Goal: Information Seeking & Learning: Learn about a topic

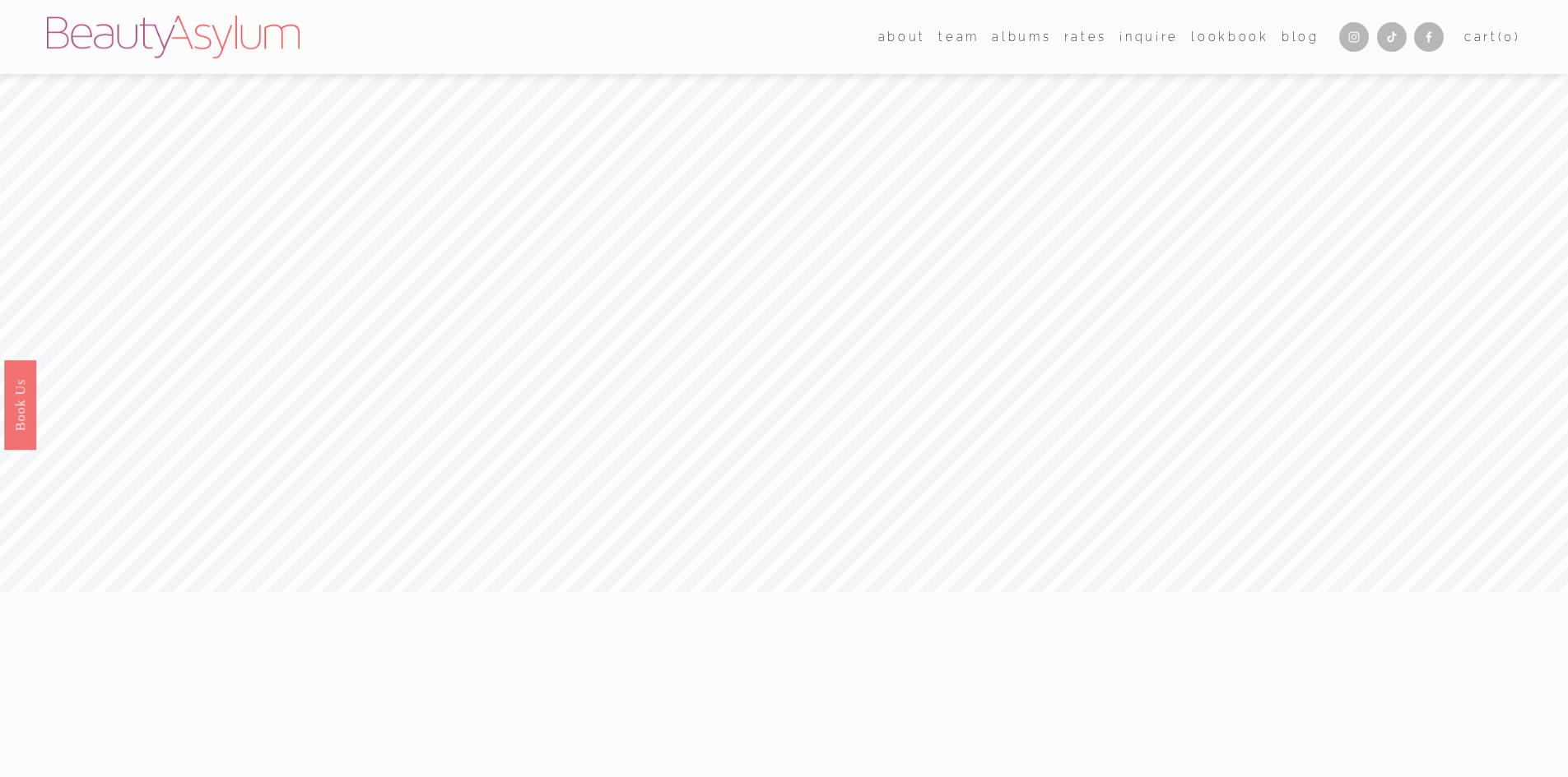
click at [1097, 34] on link "Rates" at bounding box center [1085, 36] width 43 height 24
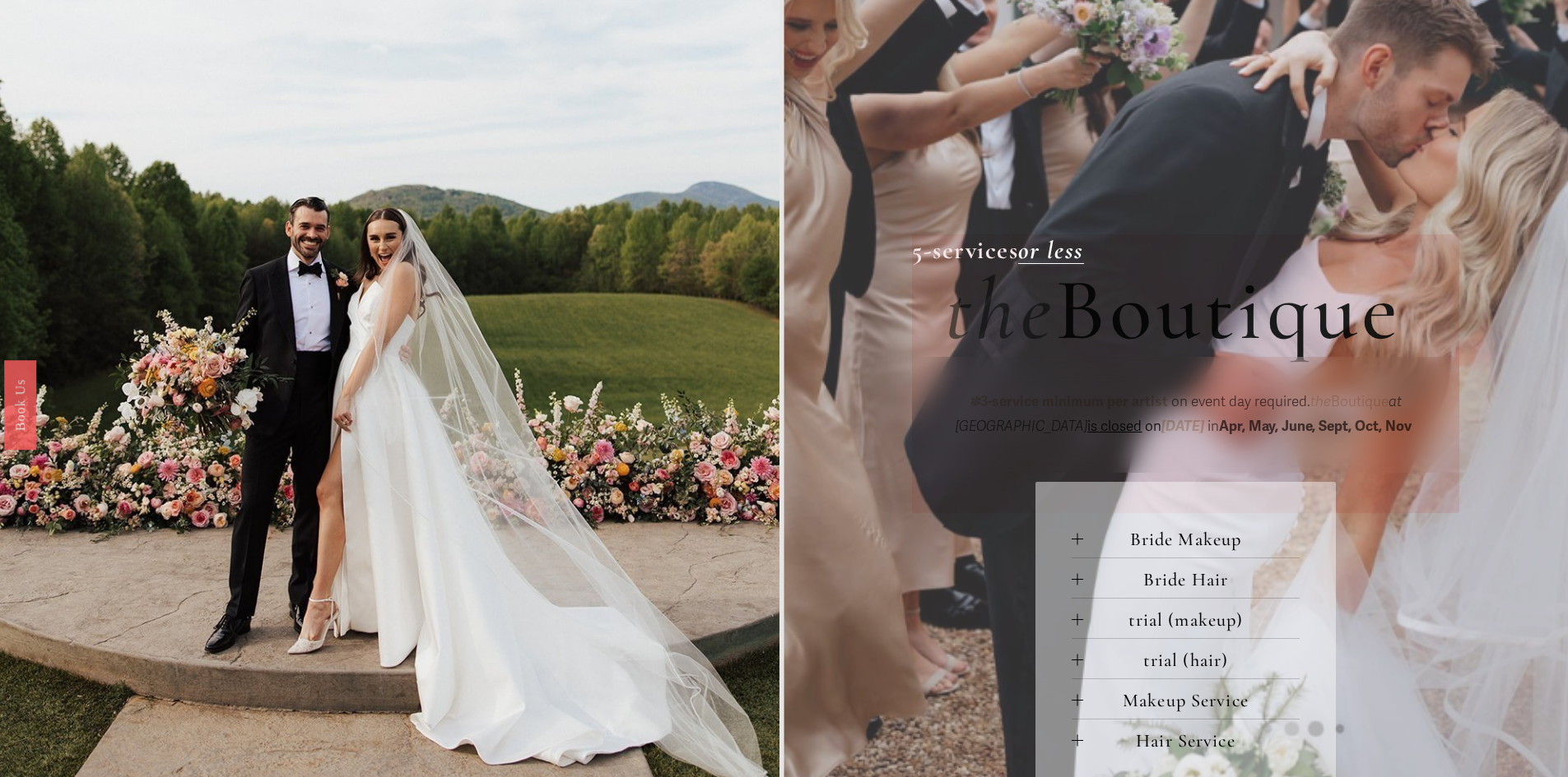
scroll to position [494, 0]
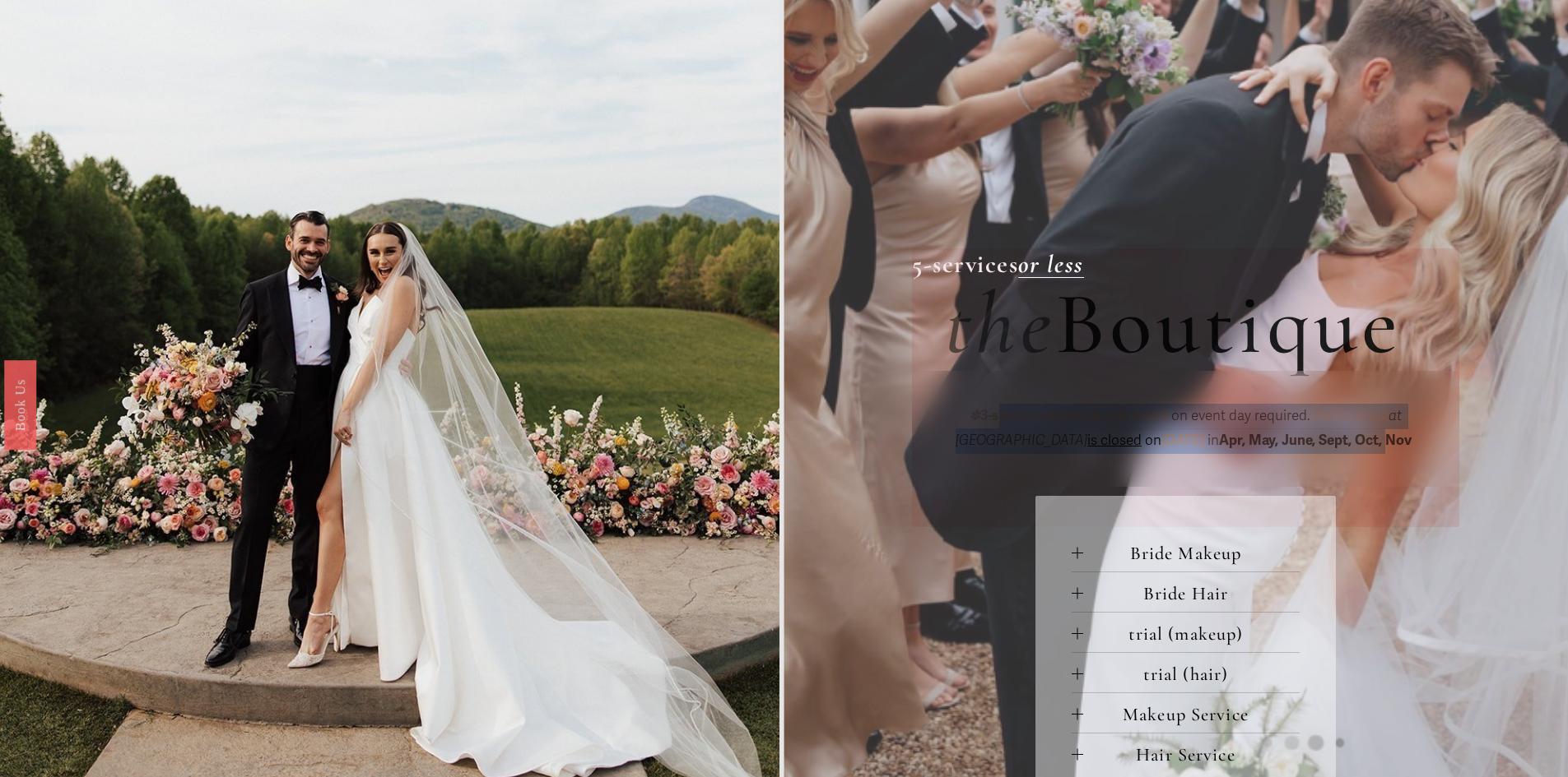
drag, startPoint x: 999, startPoint y: 416, endPoint x: 1380, endPoint y: 447, distance: 382.3
click at [1380, 447] on p "✽ 3-service minimum per artist on event day required. the Boutique at [GEOGRAPH…" at bounding box center [1185, 429] width 481 height 50
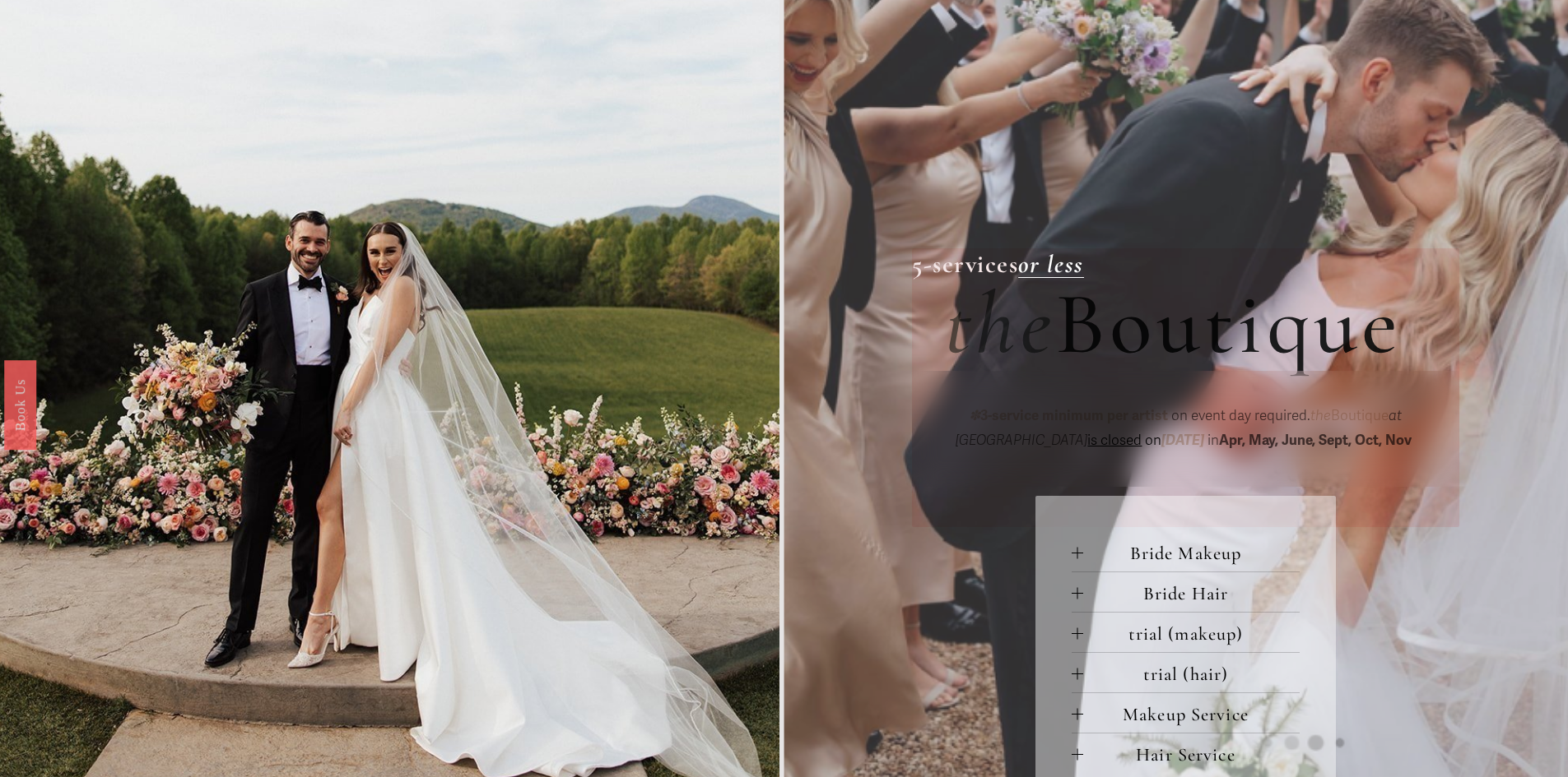
click at [1402, 479] on div "✽ 3-service minimum per artist on event day required. the Boutique at Beauty As…" at bounding box center [1185, 429] width 547 height 116
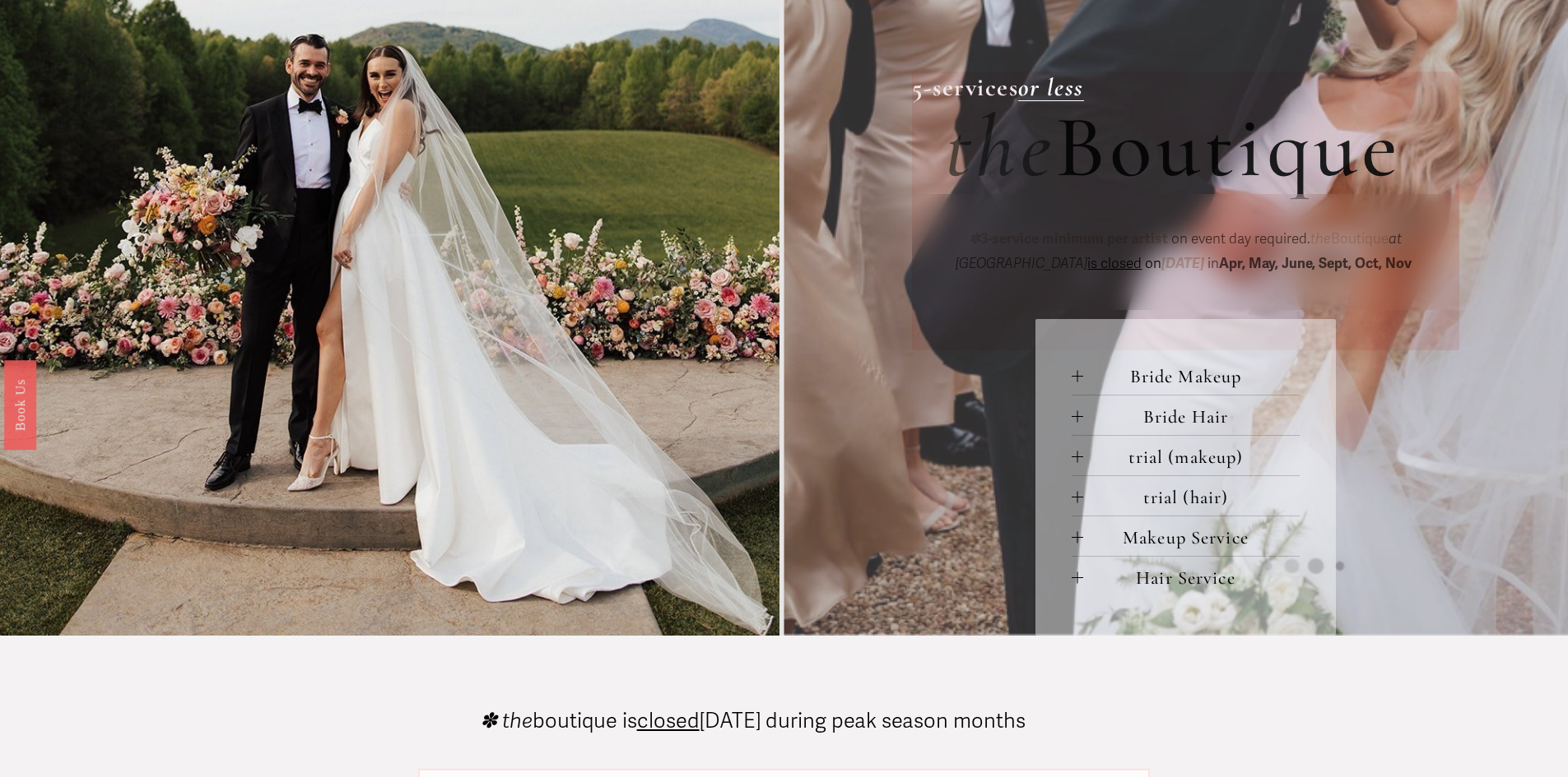
scroll to position [666, 0]
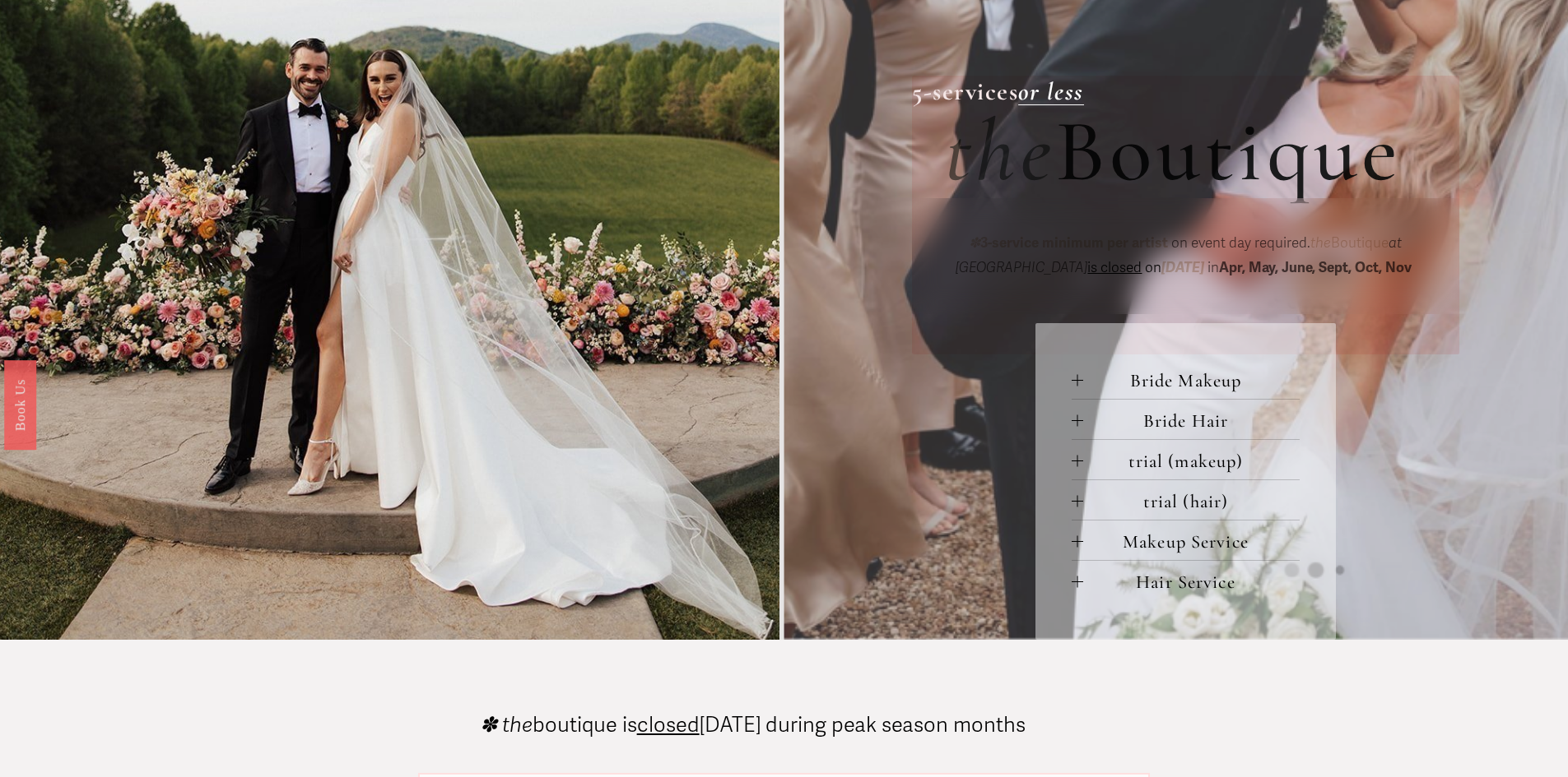
click at [1083, 590] on span "Hair Service" at bounding box center [1192, 581] width 216 height 22
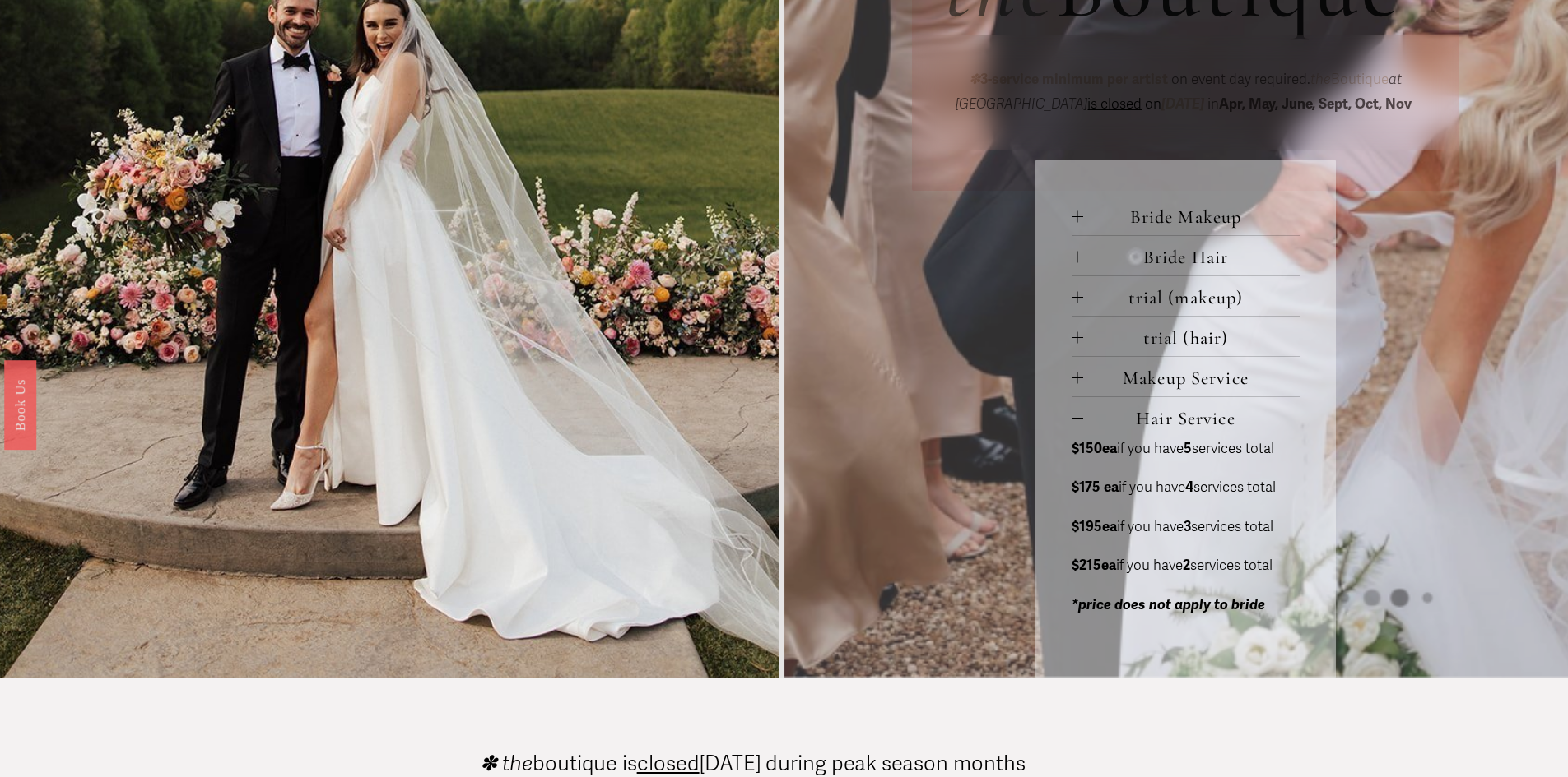
scroll to position [831, 0]
click at [1083, 374] on span "Makeup Service" at bounding box center [1192, 376] width 216 height 22
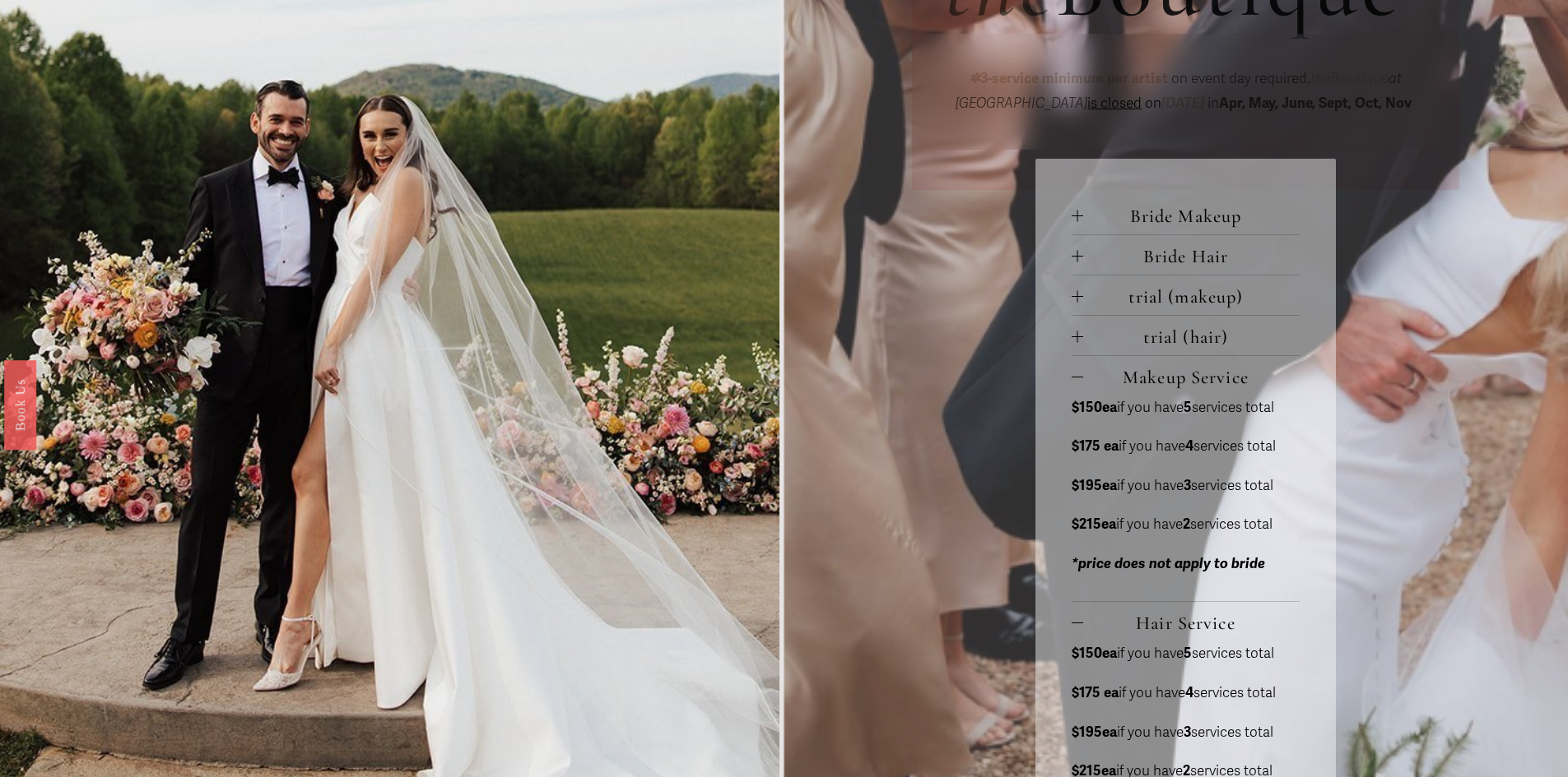
click at [1070, 359] on div "Bride Makeup bride only makeup (90 min) $275 / wedding day *two additional serv…" at bounding box center [1185, 521] width 300 height 725
click at [1076, 375] on div at bounding box center [1076, 376] width 11 height 11
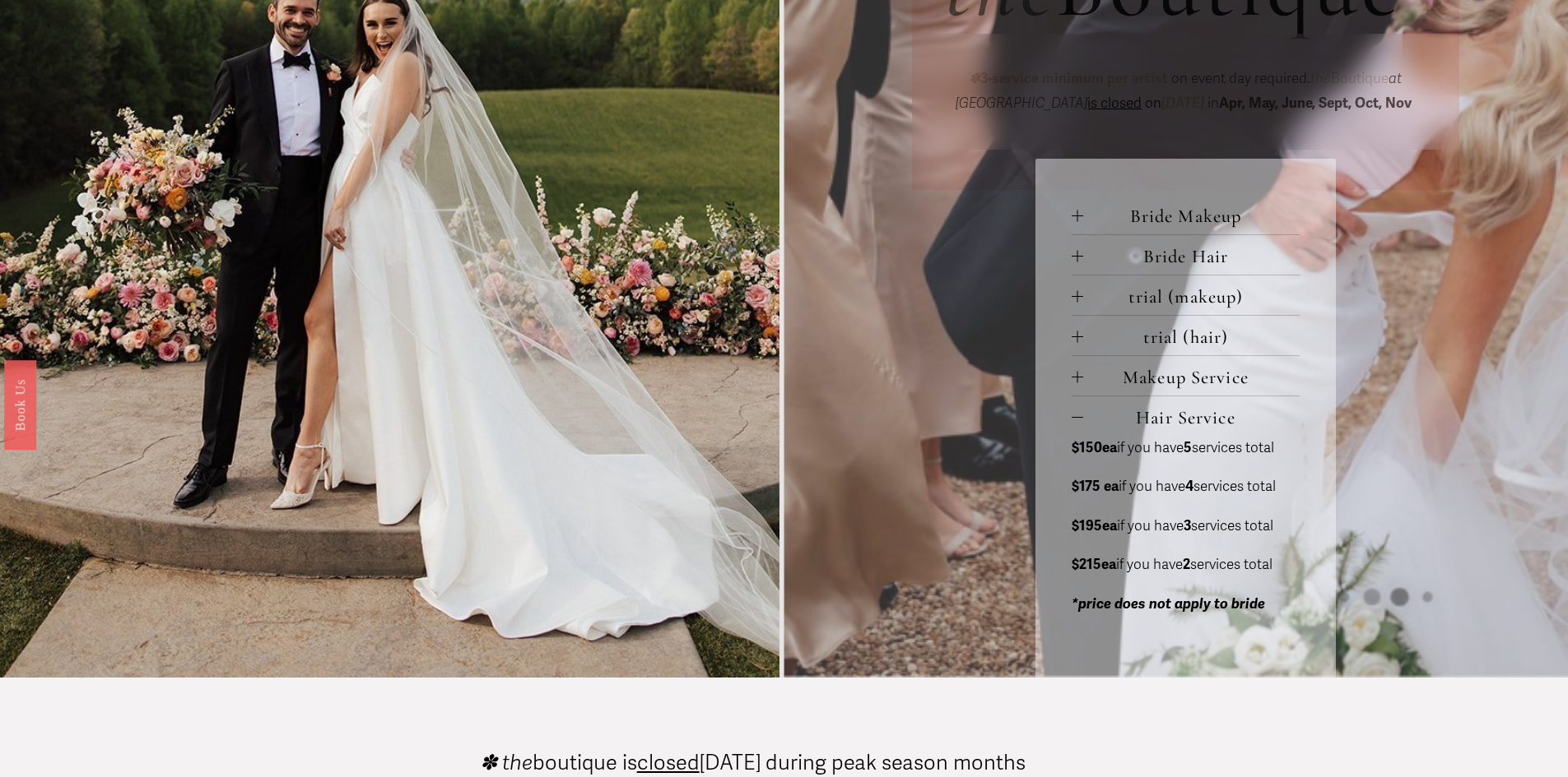
click at [1076, 375] on div at bounding box center [1076, 376] width 11 height 11
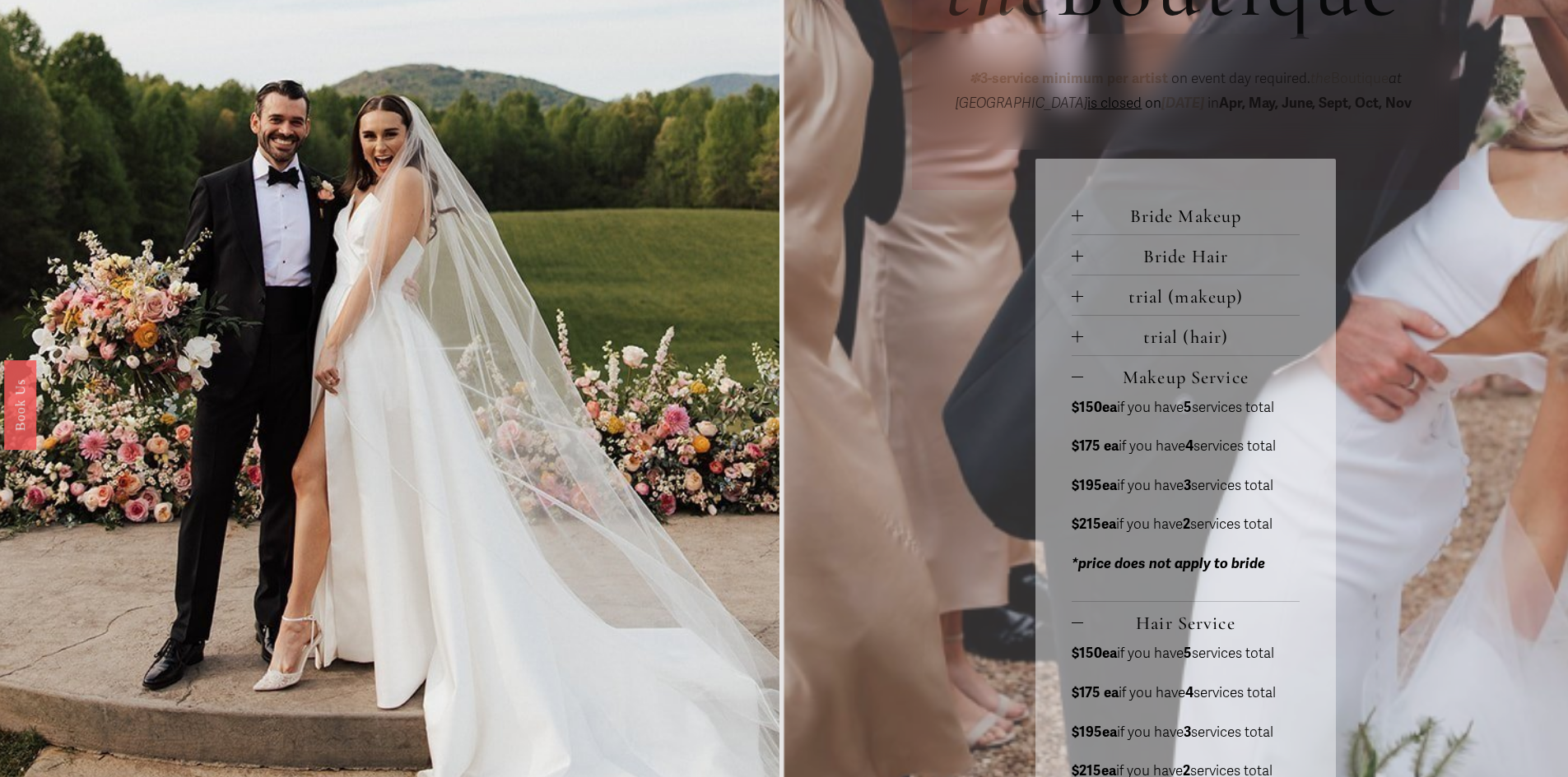
click at [1076, 375] on div at bounding box center [1076, 376] width 11 height 11
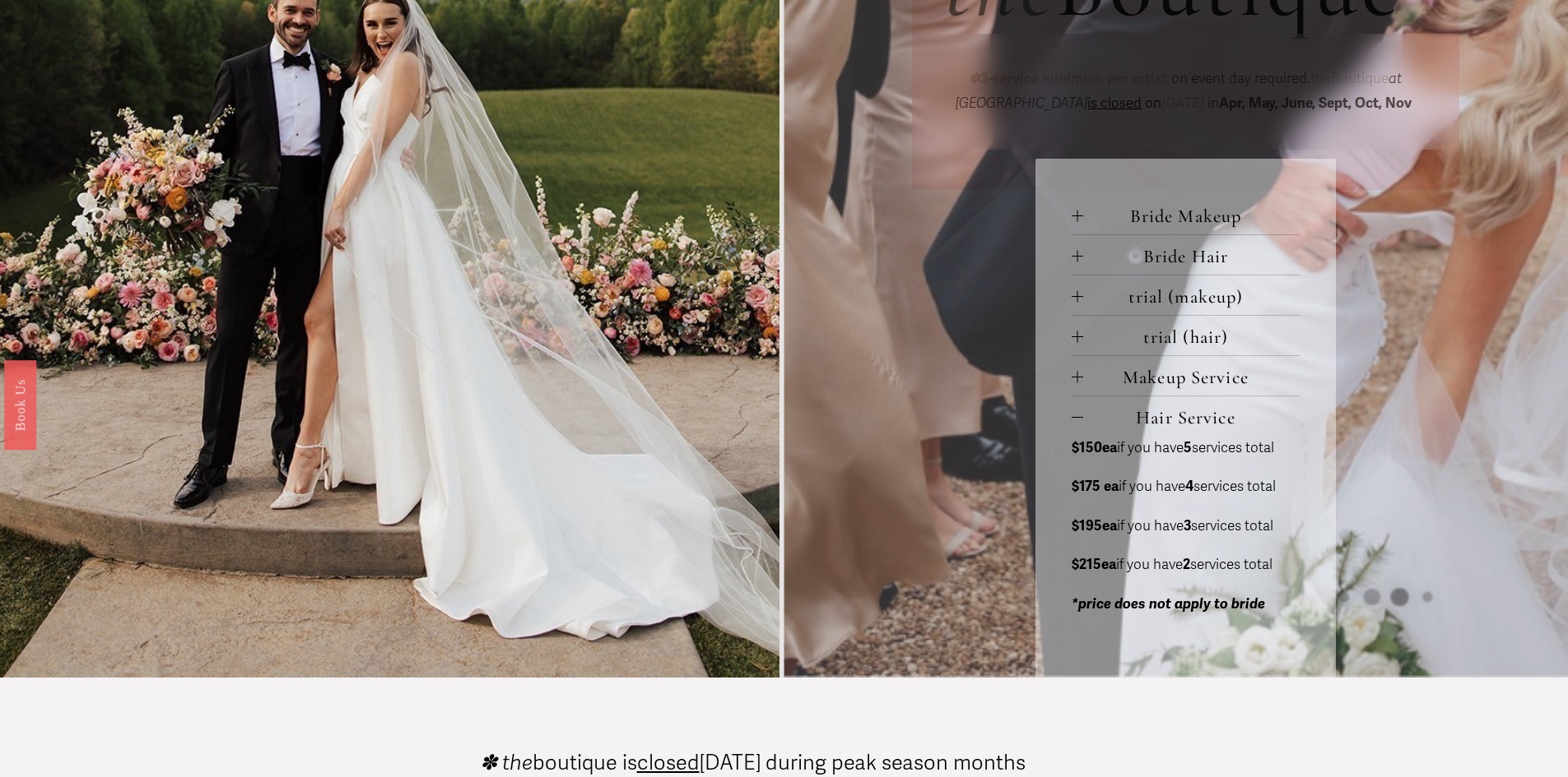
click at [1085, 416] on span "Hair Service" at bounding box center [1192, 417] width 216 height 22
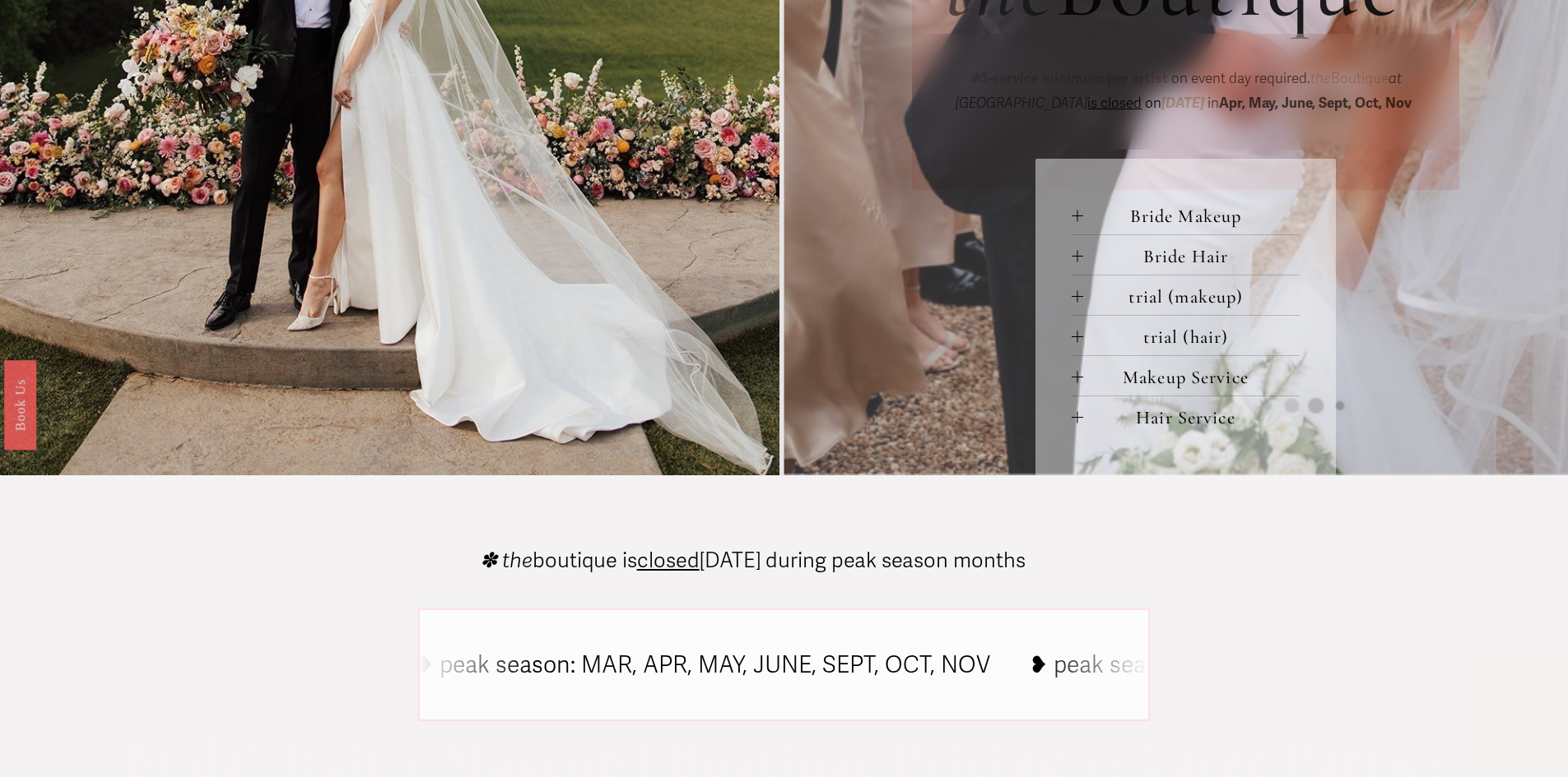
click at [1080, 217] on div at bounding box center [1076, 215] width 11 height 11
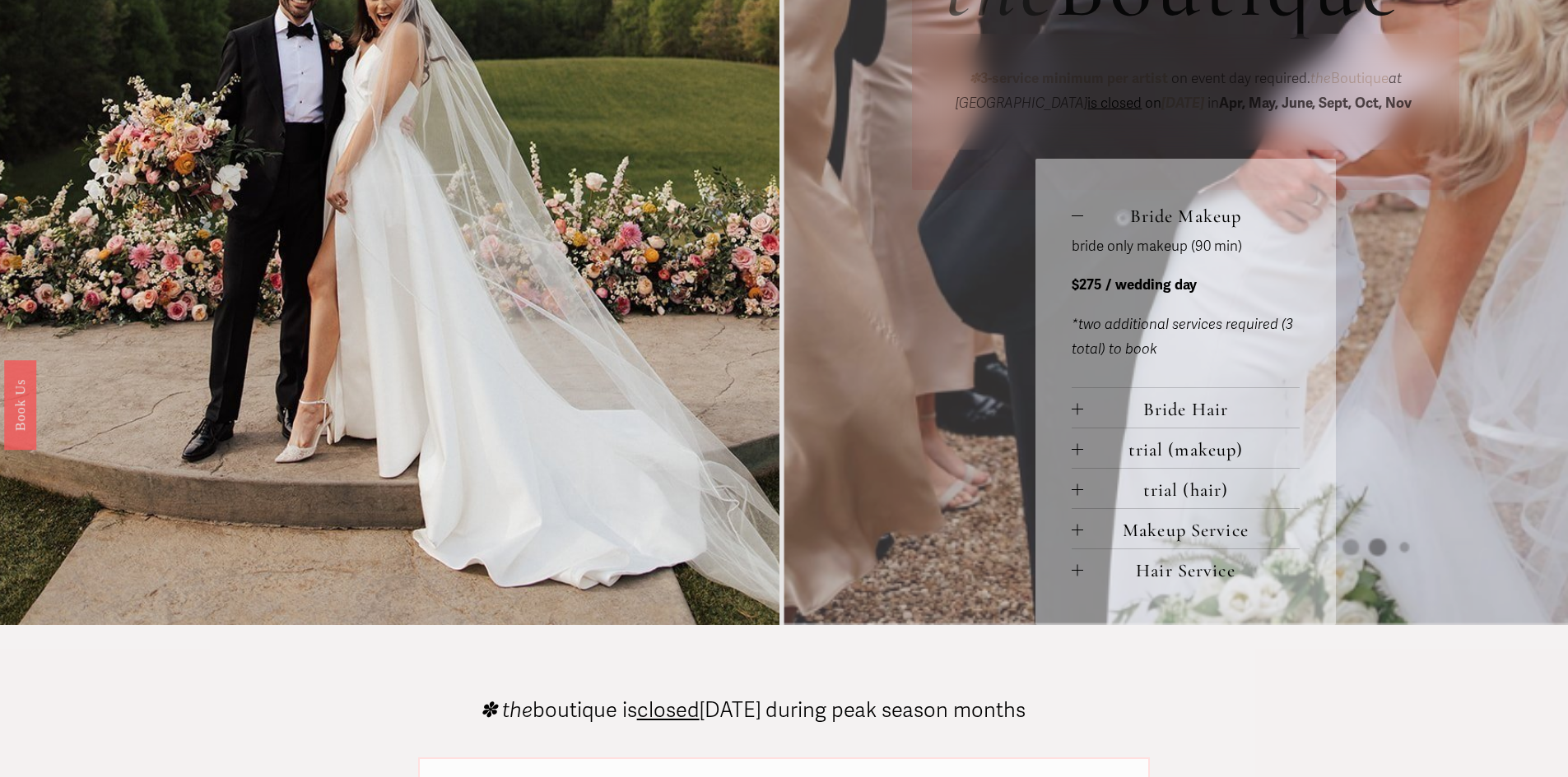
click at [1080, 217] on div at bounding box center [1076, 215] width 11 height 11
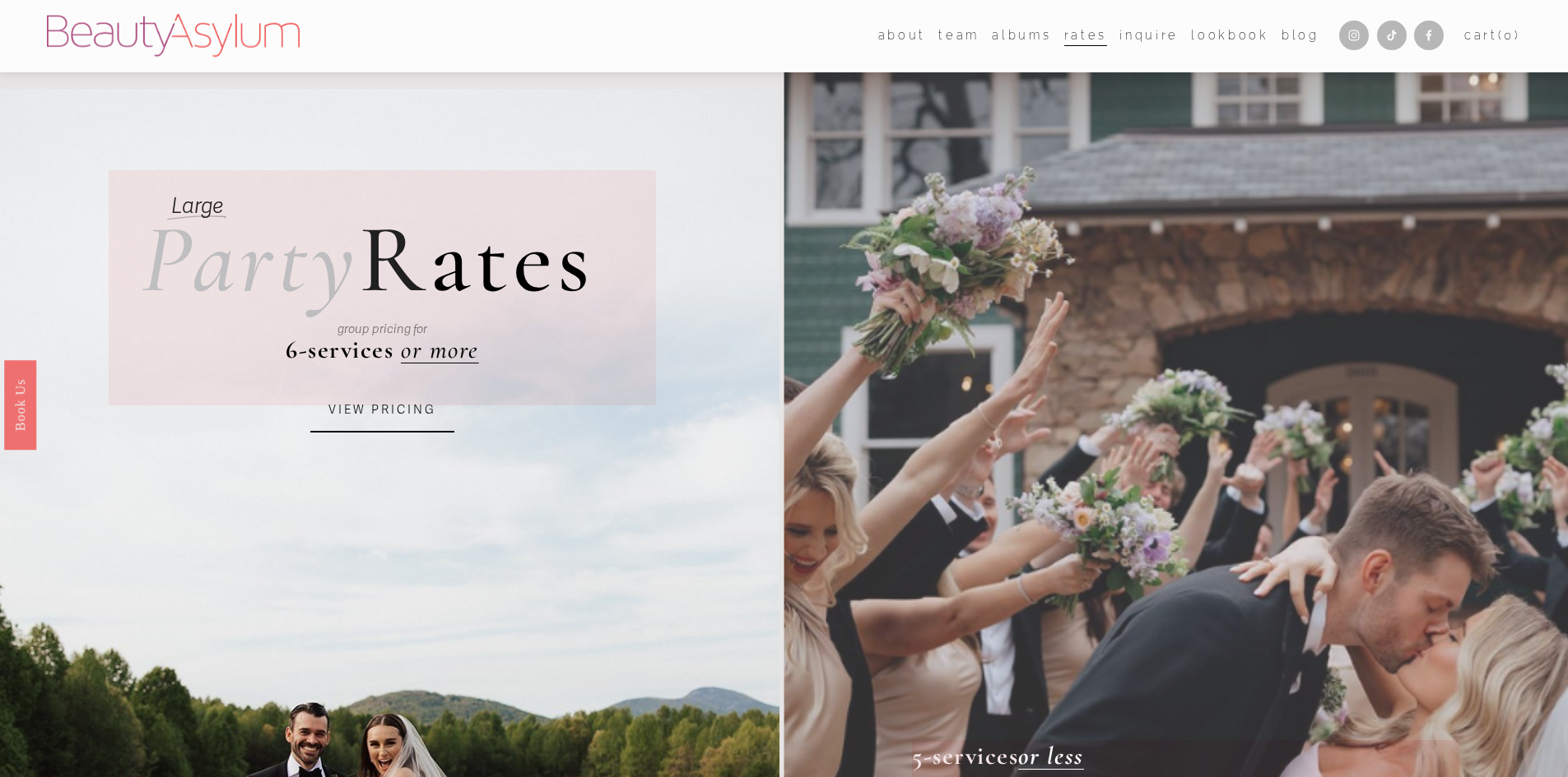
scroll to position [0, 0]
